Goal: Navigation & Orientation: Find specific page/section

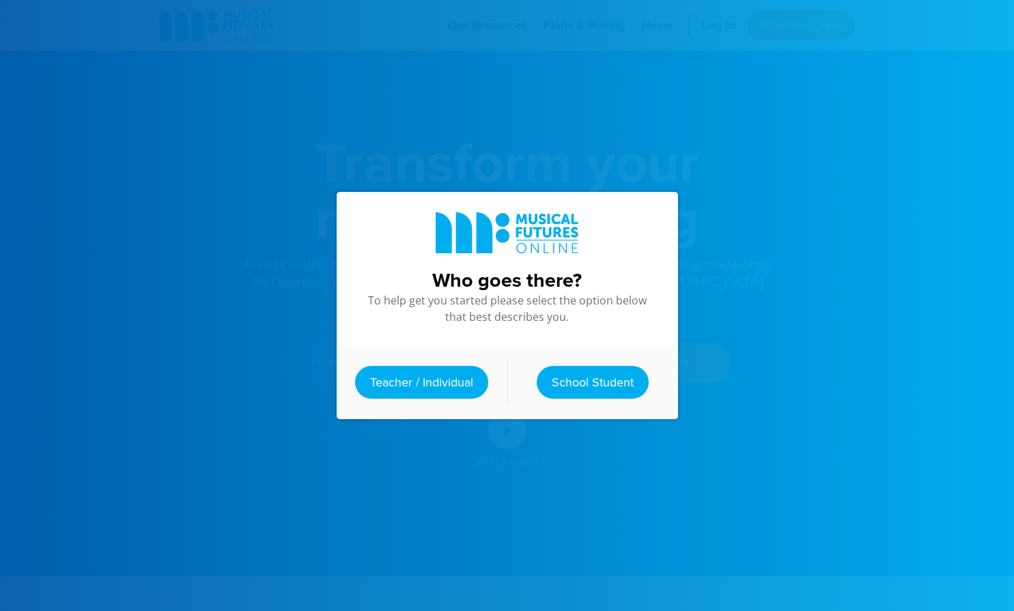
click at [717, 24] on div at bounding box center [507, 305] width 1014 height 611
click at [436, 382] on link "Teacher / Individual" at bounding box center [421, 382] width 133 height 33
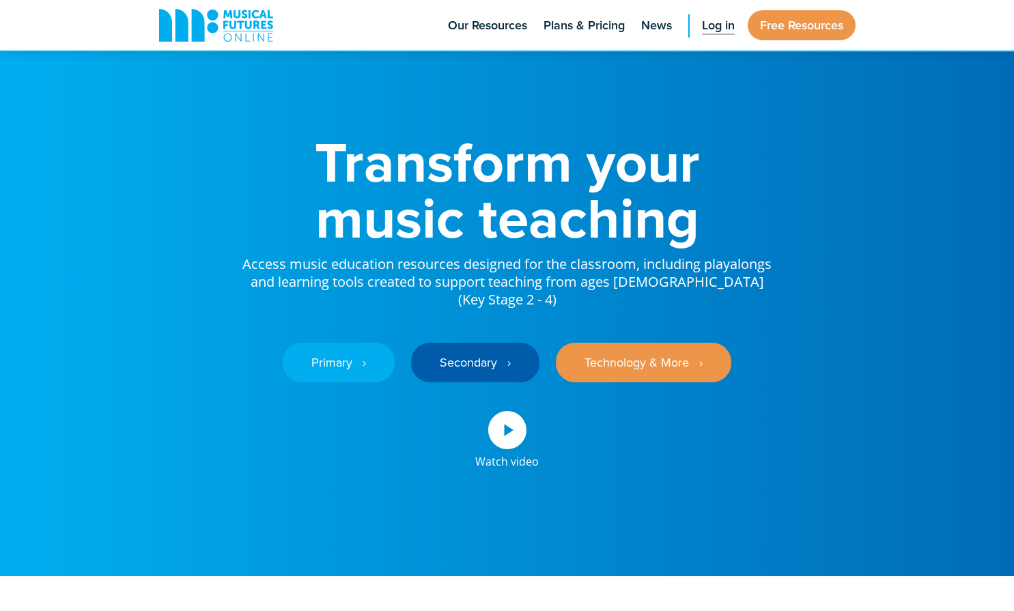
click at [716, 22] on span "Log in" at bounding box center [718, 25] width 33 height 18
click at [718, 29] on span "Log in" at bounding box center [718, 25] width 33 height 18
